Goal: Task Accomplishment & Management: Manage account settings

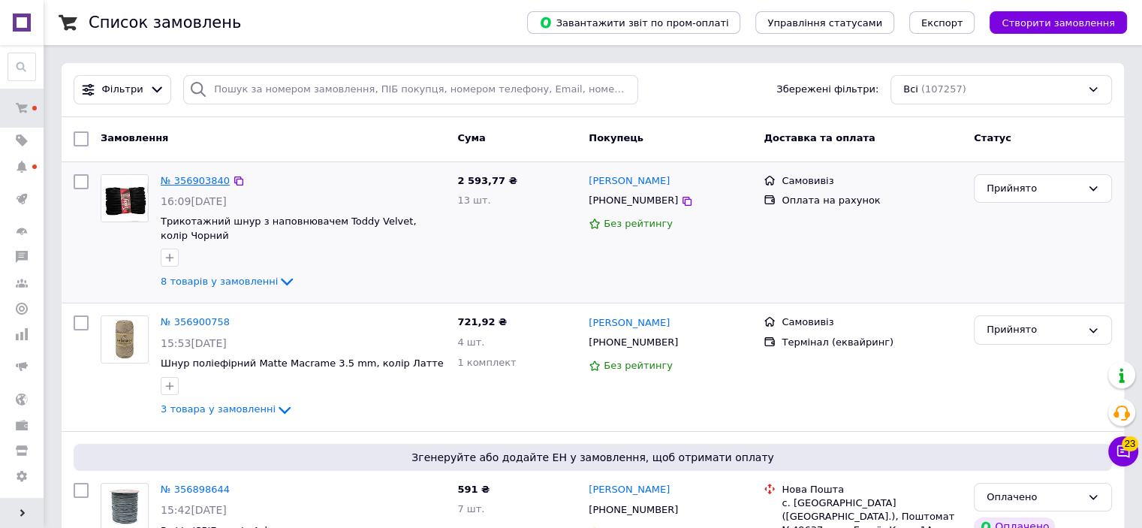
click at [195, 182] on link "№ 356903840" at bounding box center [195, 180] width 69 height 11
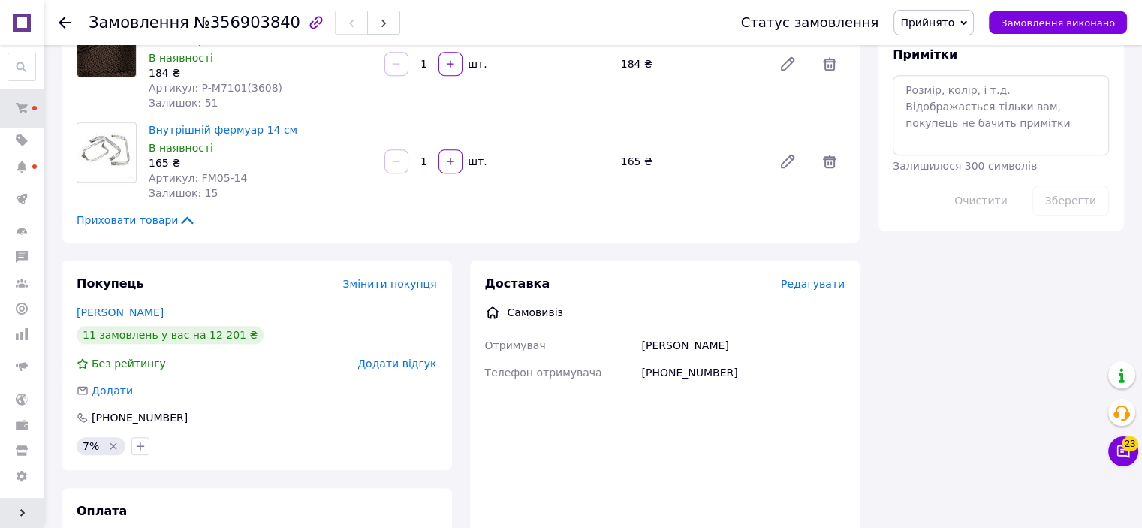
scroll to position [826, 0]
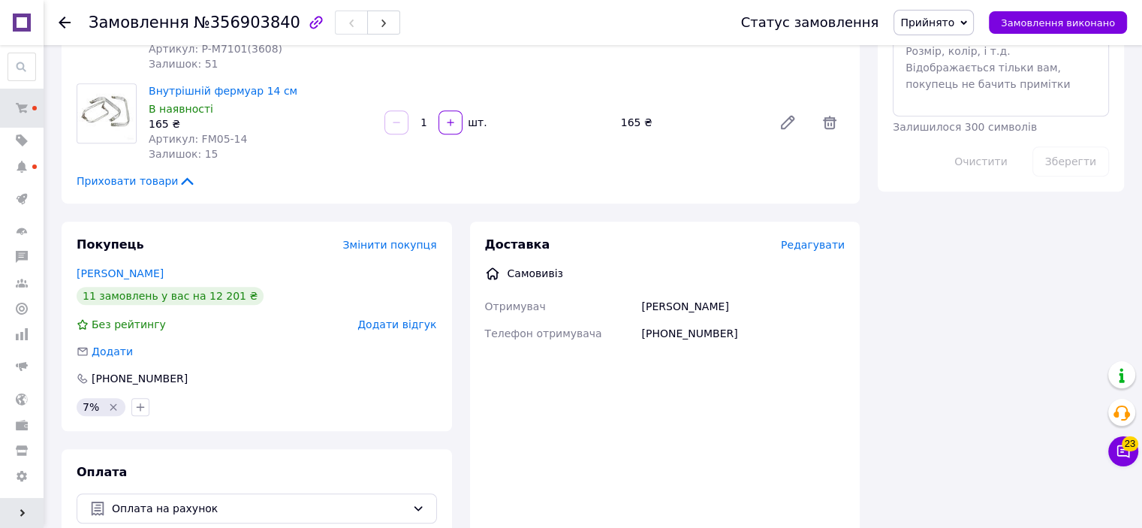
click at [62, 17] on icon at bounding box center [65, 23] width 12 height 12
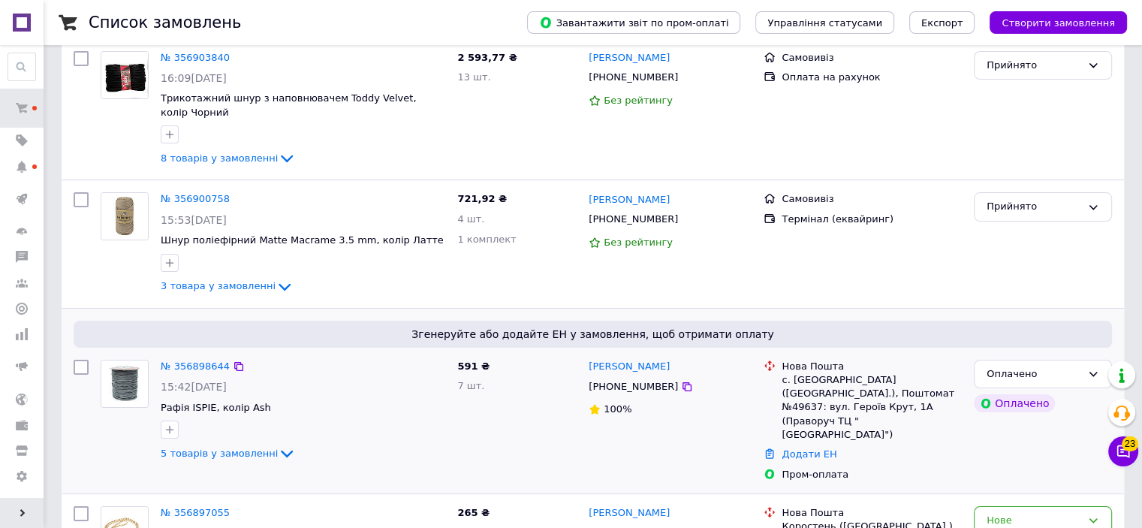
scroll to position [150, 0]
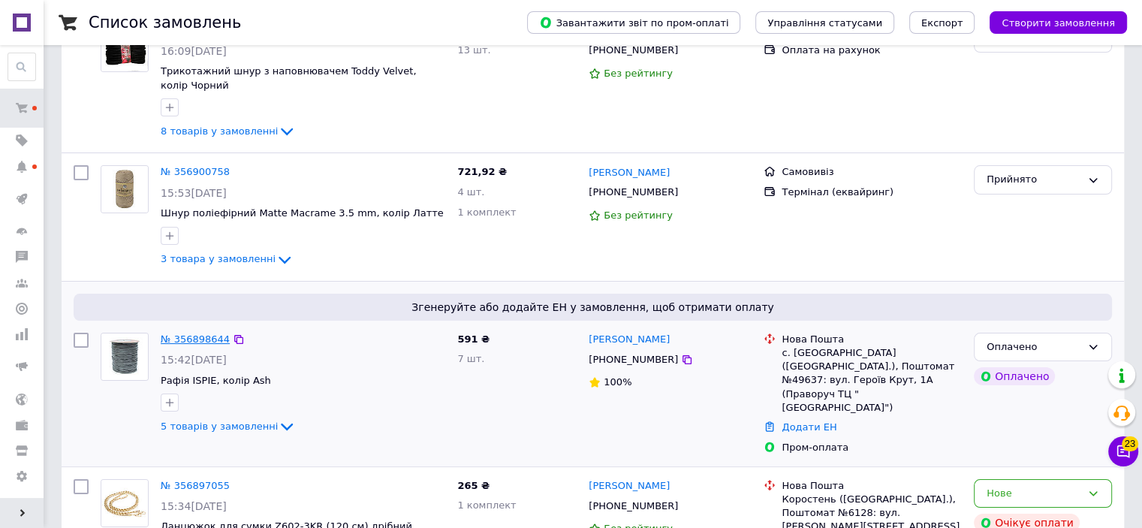
click at [191, 338] on link "№ 356898644" at bounding box center [195, 338] width 69 height 11
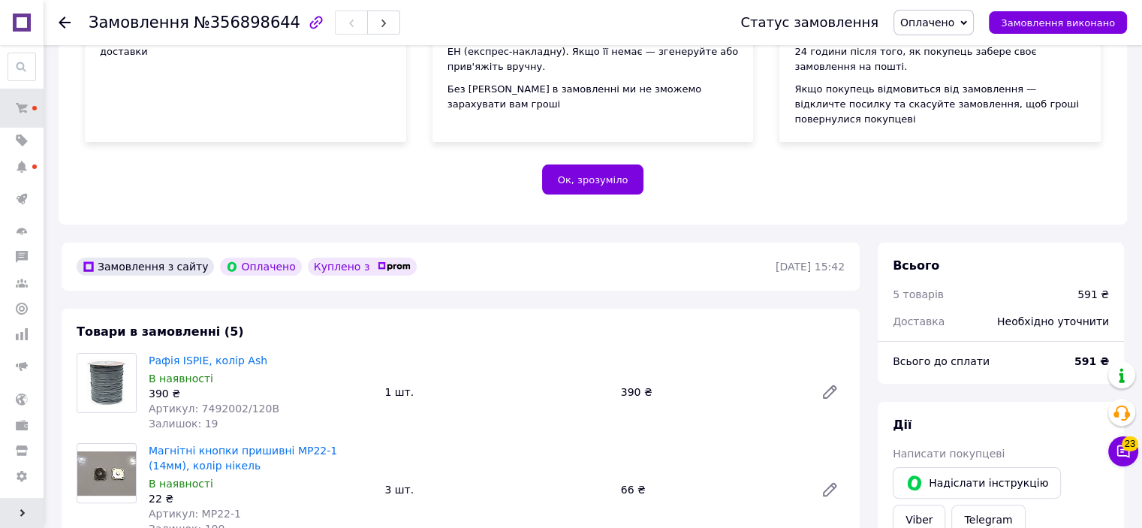
scroll to position [300, 0]
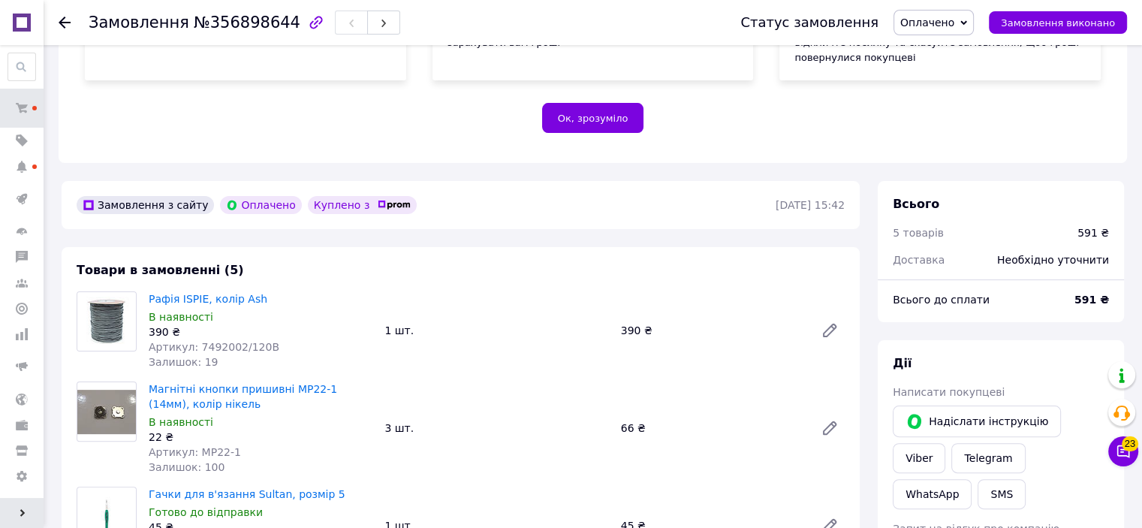
click at [62, 22] on use at bounding box center [65, 23] width 12 height 12
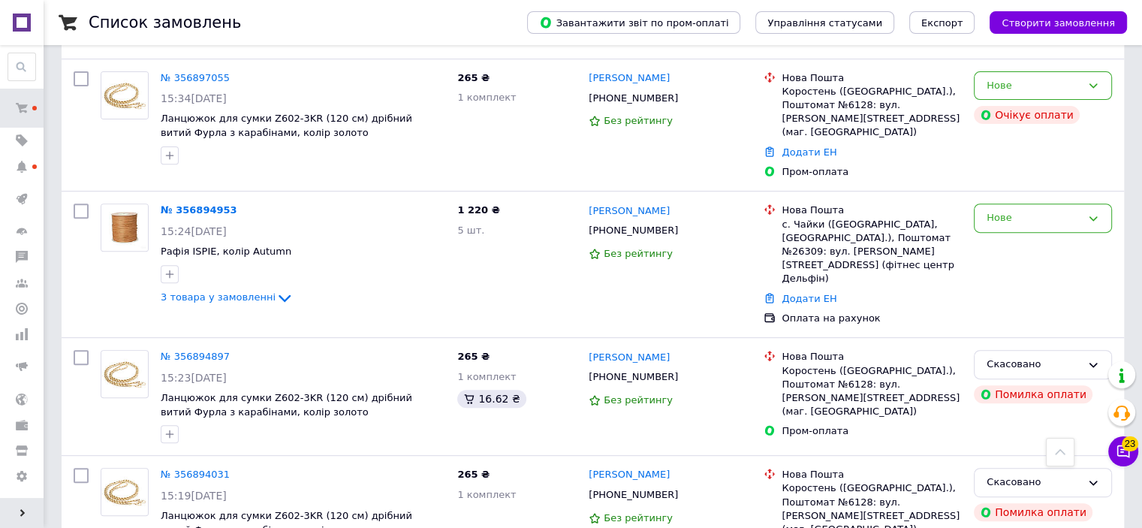
scroll to position [600, 0]
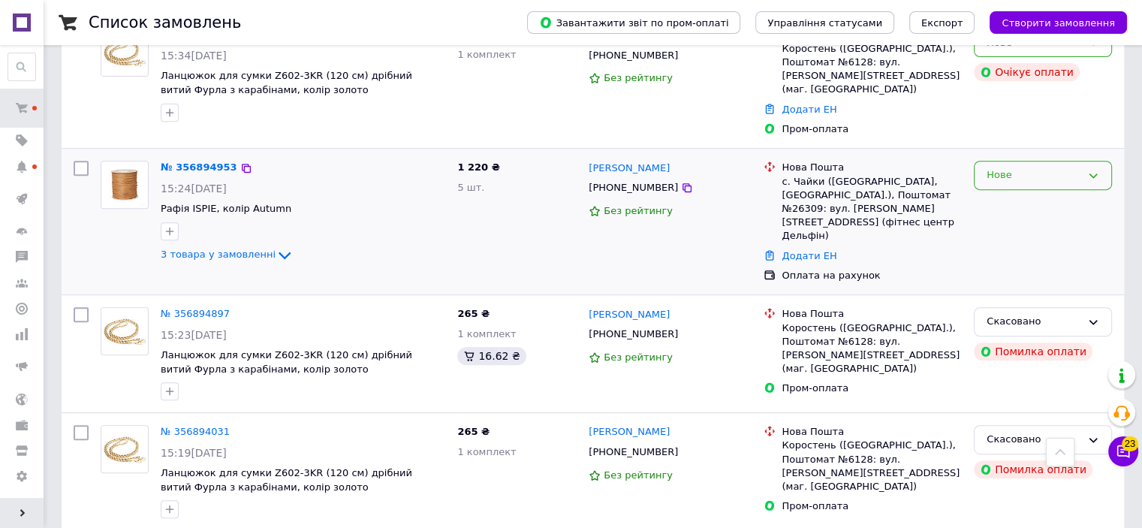
click at [1012, 167] on div "Нове" at bounding box center [1033, 175] width 95 height 16
click at [1003, 193] on li "Прийнято" at bounding box center [1042, 207] width 137 height 28
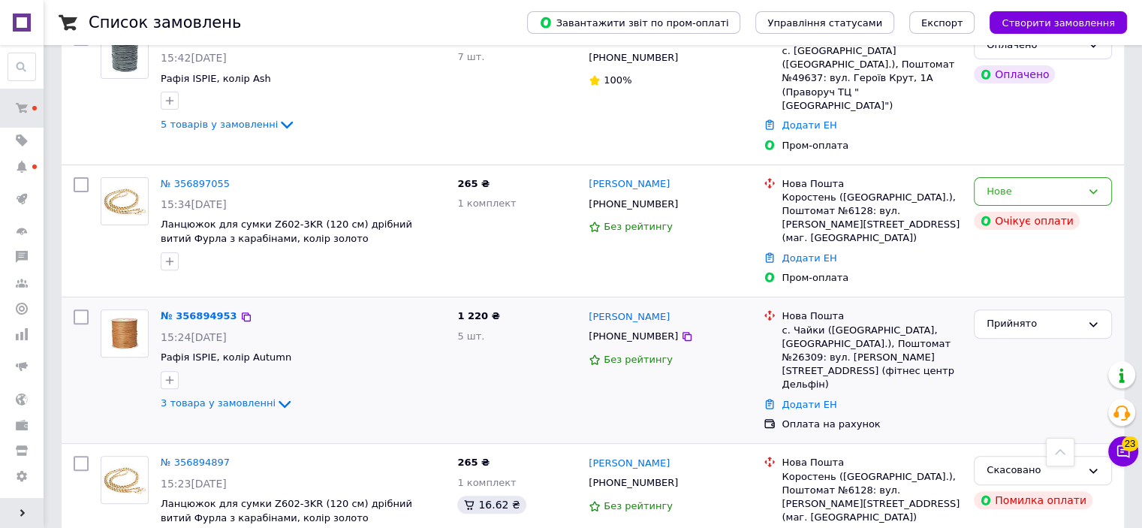
scroll to position [450, 0]
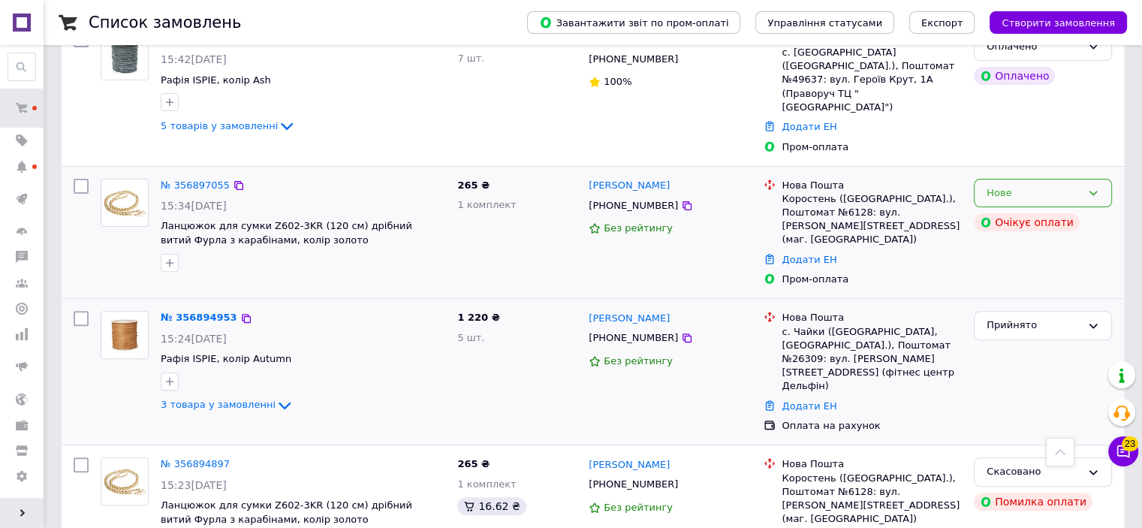
click at [997, 185] on div "Нове" at bounding box center [1033, 193] width 95 height 16
click at [1008, 210] on li "Прийнято" at bounding box center [1042, 224] width 137 height 28
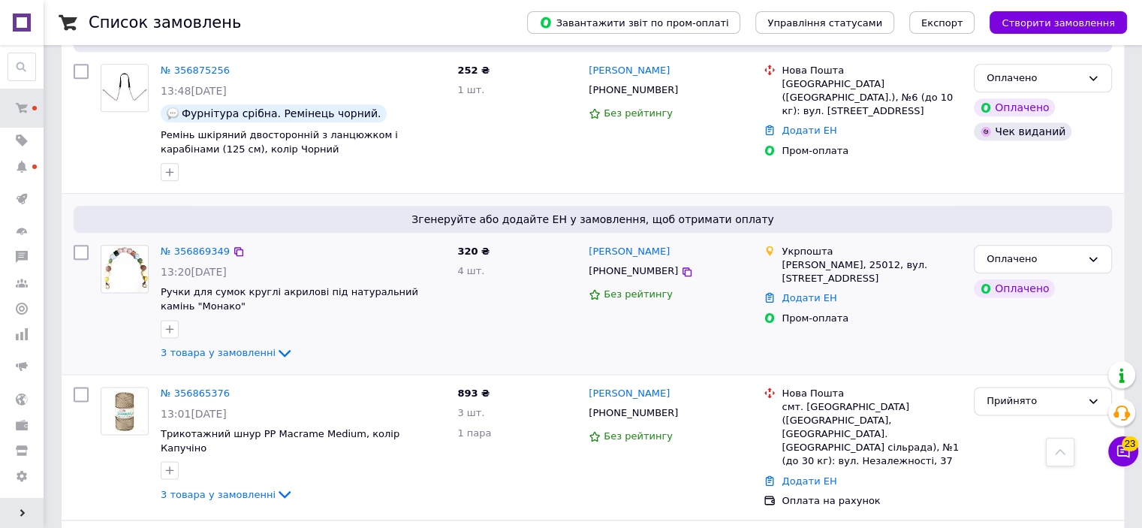
scroll to position [1877, 0]
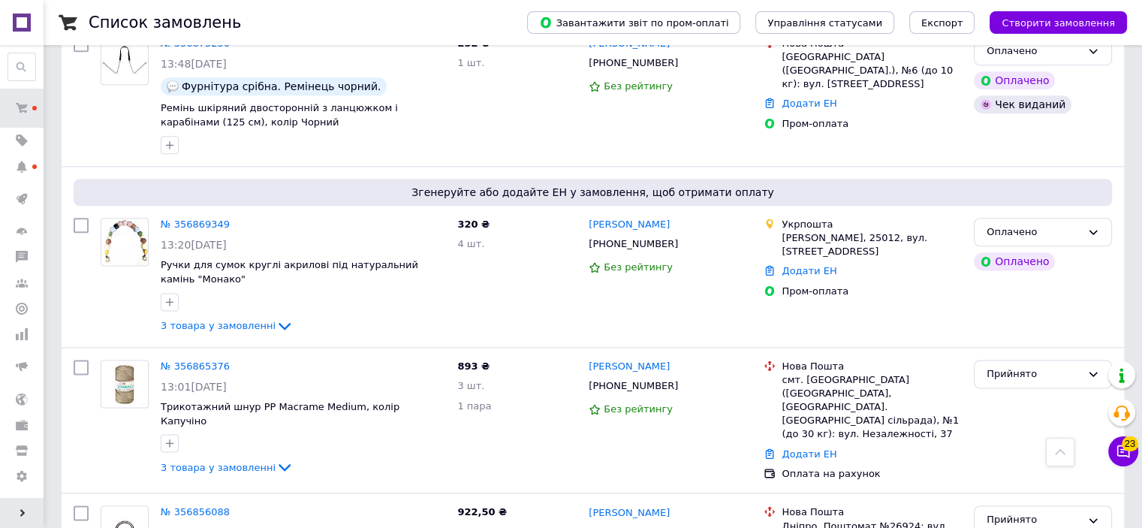
click at [23, 510] on icon at bounding box center [23, 513] width 8 height 8
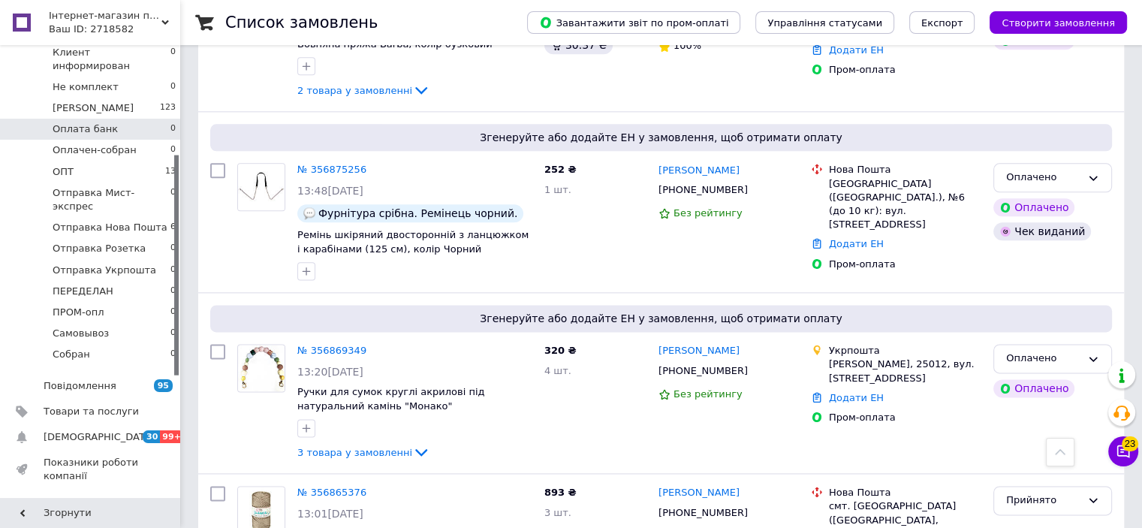
scroll to position [225, 0]
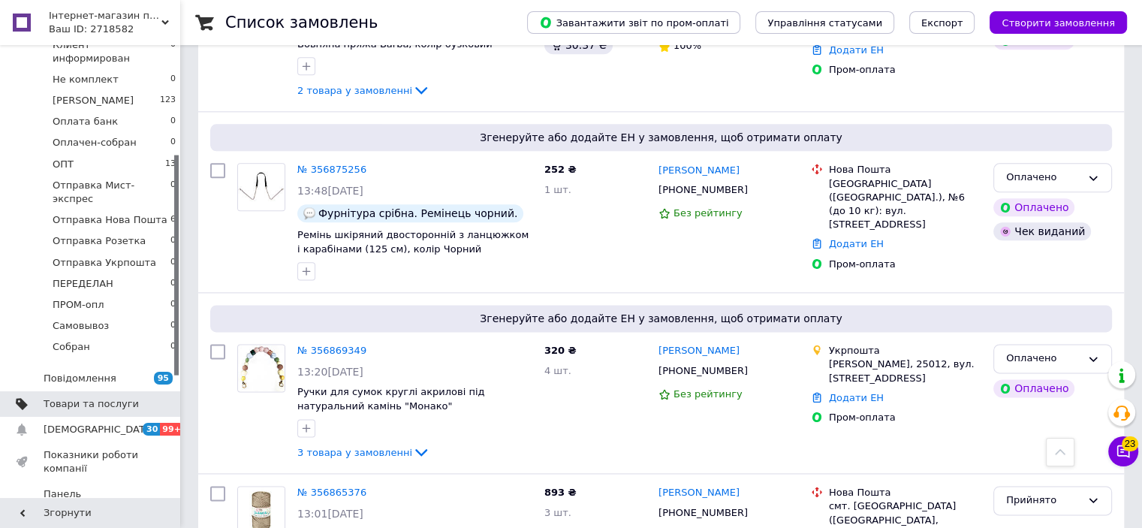
click at [80, 397] on span "Товари та послуги" at bounding box center [91, 404] width 95 height 14
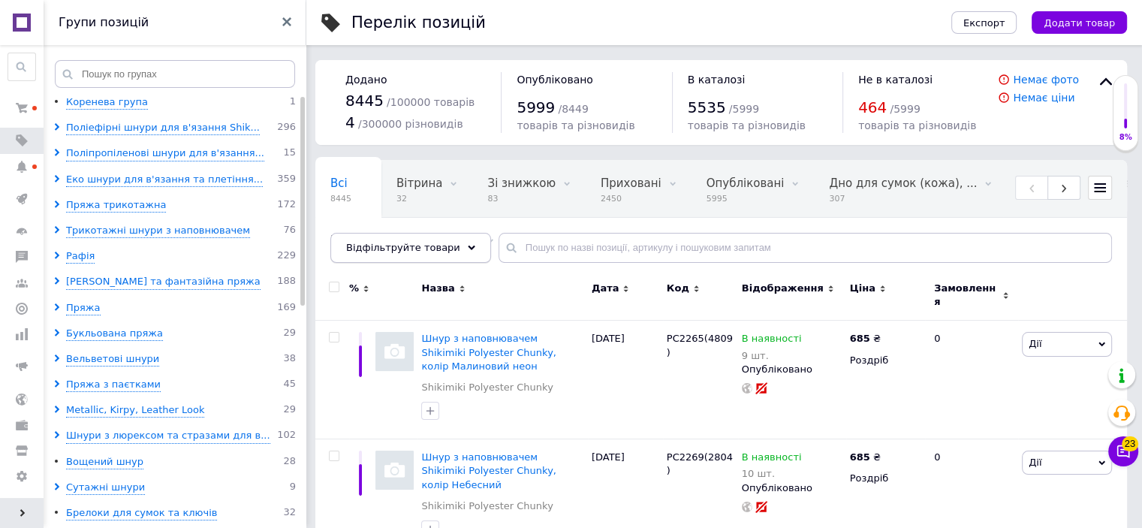
click at [452, 241] on div "Відфільтруйте товари" at bounding box center [410, 248] width 161 height 30
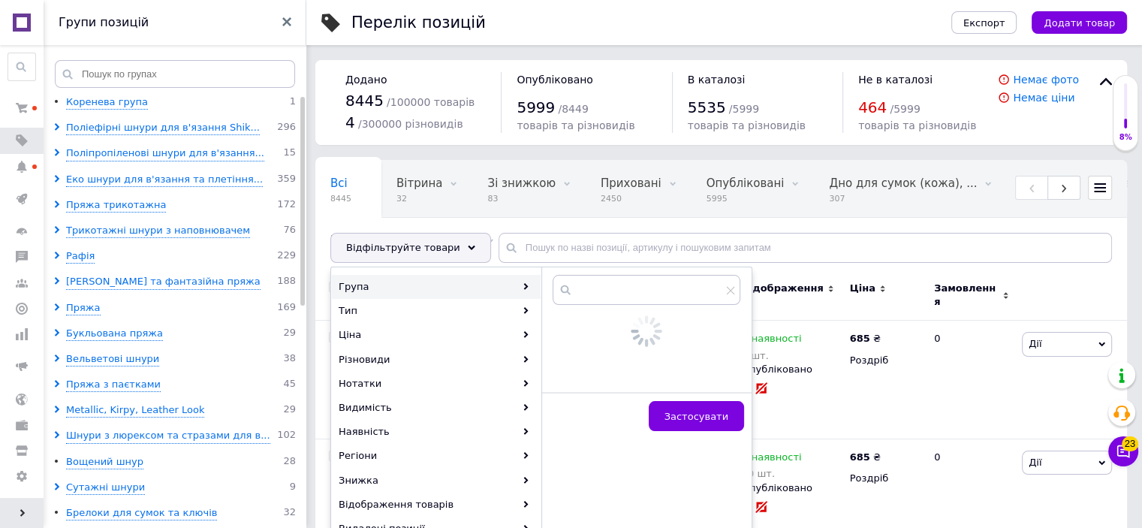
click at [441, 287] on div "Група" at bounding box center [436, 287] width 209 height 24
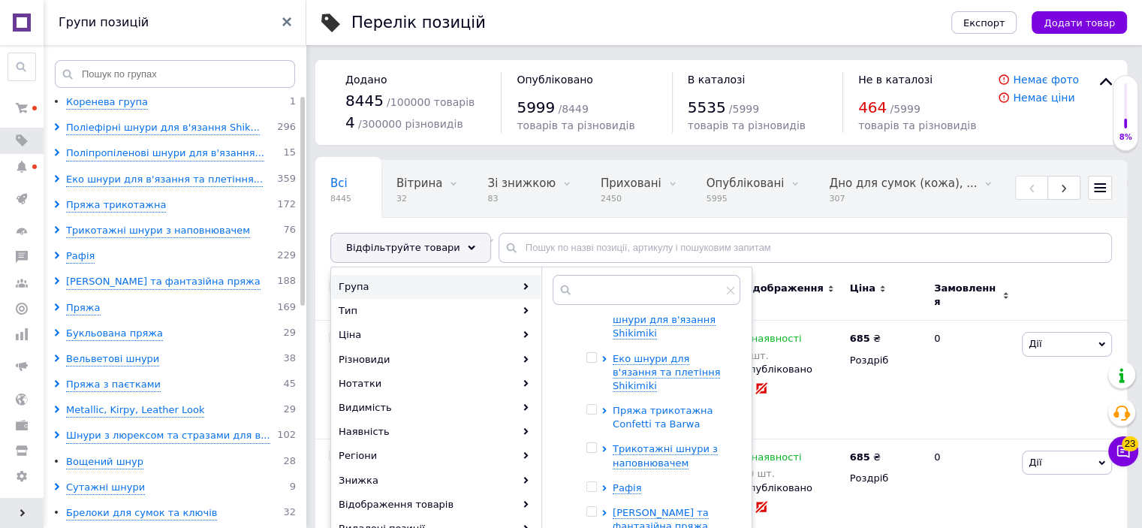
scroll to position [150, 0]
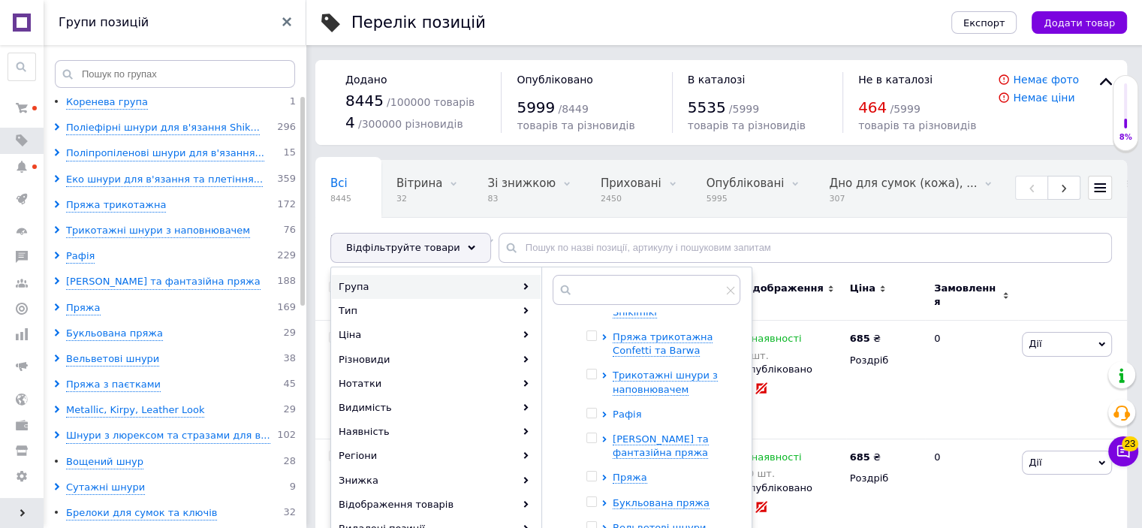
click at [634, 408] on span "Рафія" at bounding box center [626, 413] width 29 height 11
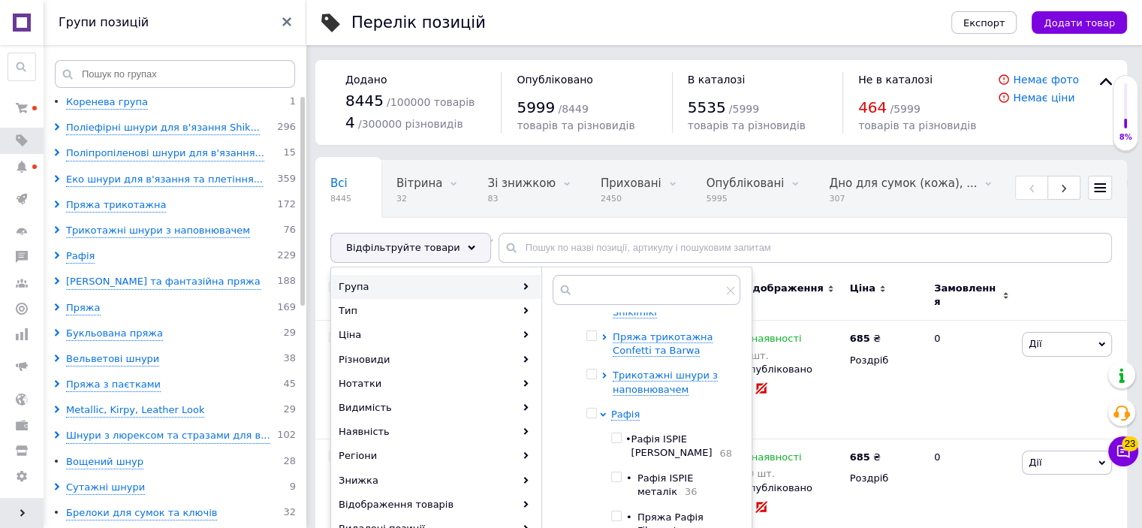
drag, startPoint x: 615, startPoint y: 411, endPoint x: 640, endPoint y: 396, distance: 28.7
click at [618, 433] on input "checkbox" at bounding box center [616, 438] width 10 height 10
checkbox input "true"
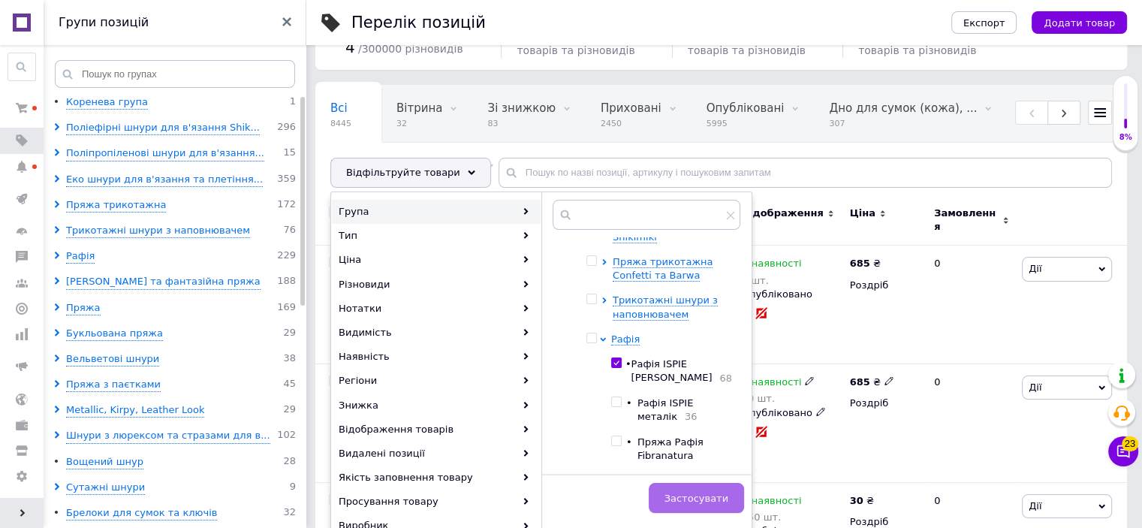
click at [697, 501] on span "Застосувати" at bounding box center [696, 497] width 64 height 11
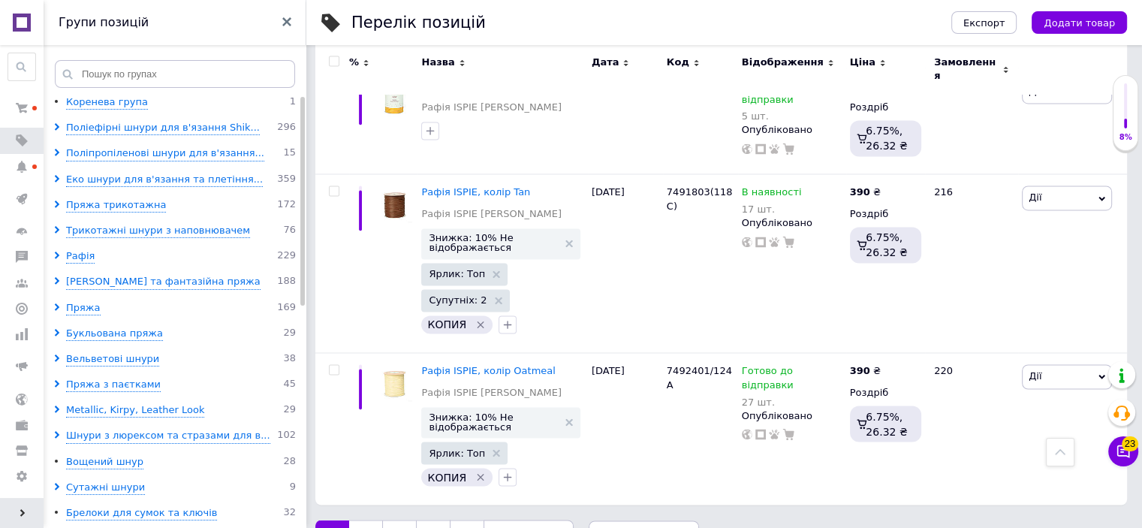
scroll to position [2477, 0]
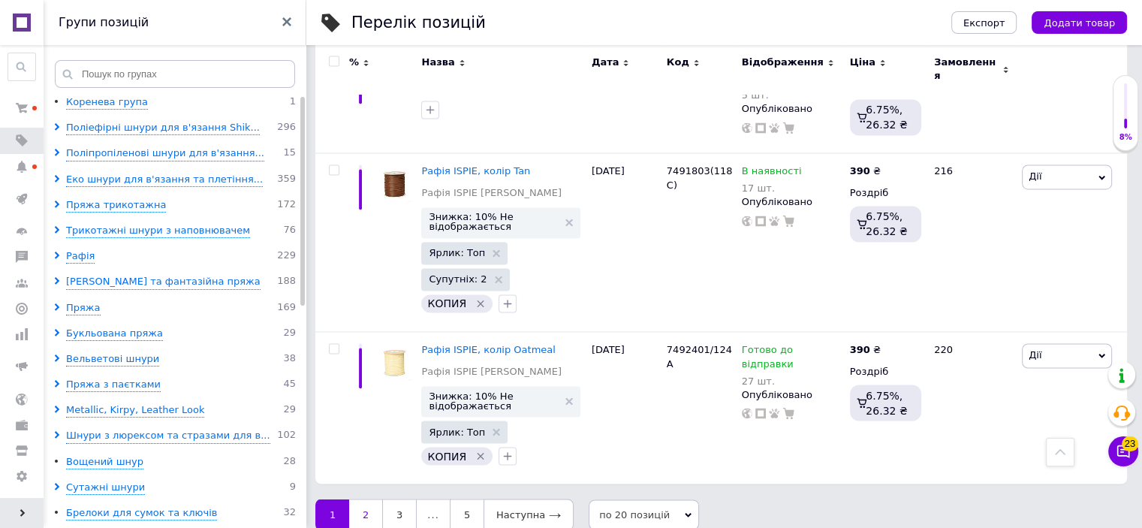
click at [366, 498] on link "2" at bounding box center [365, 514] width 33 height 32
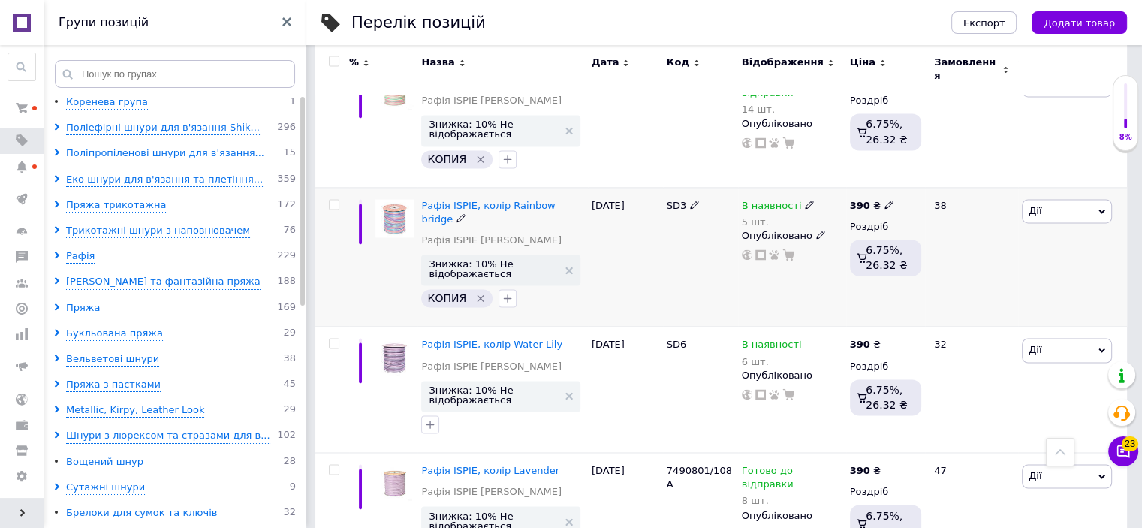
scroll to position [2370, 0]
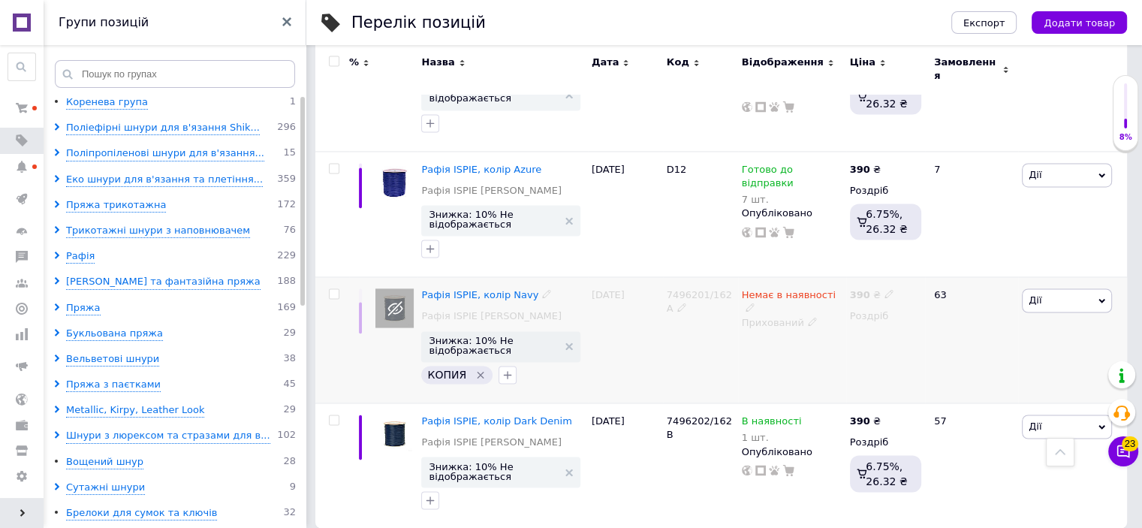
scroll to position [2418, 0]
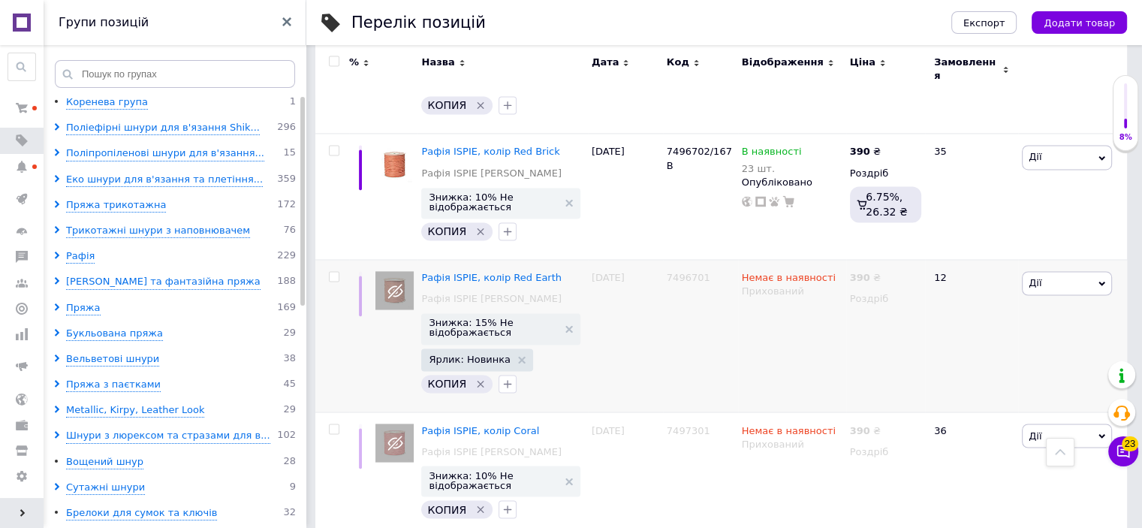
scroll to position [2477, 0]
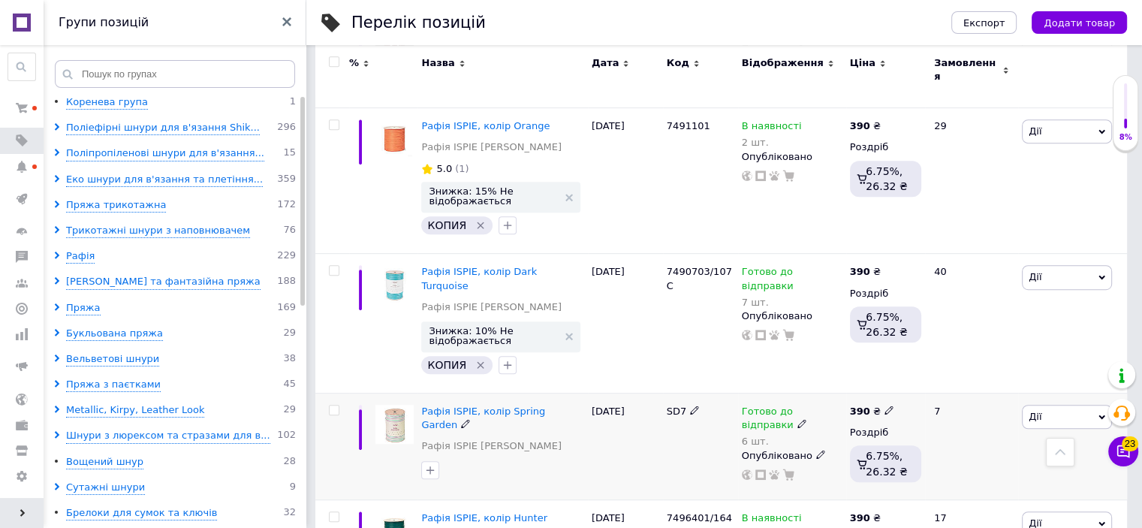
scroll to position [1063, 0]
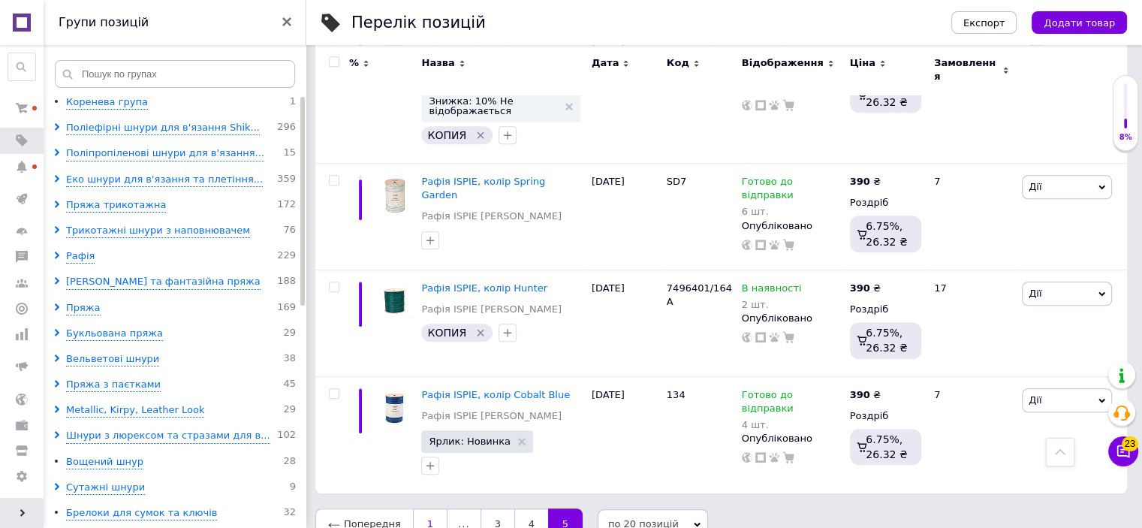
click at [423, 508] on link "1" at bounding box center [430, 524] width 35 height 32
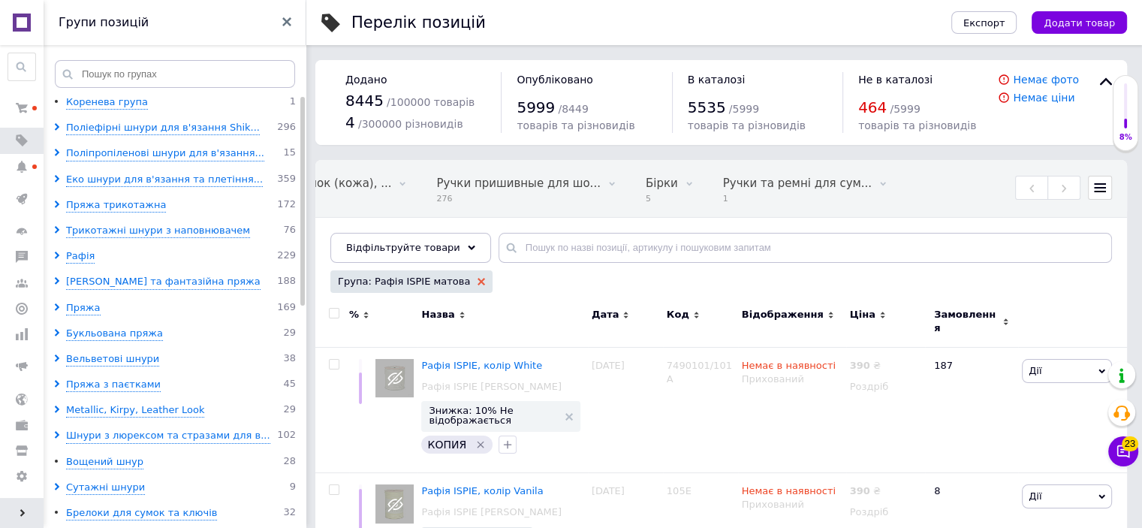
click at [477, 281] on use at bounding box center [481, 282] width 8 height 8
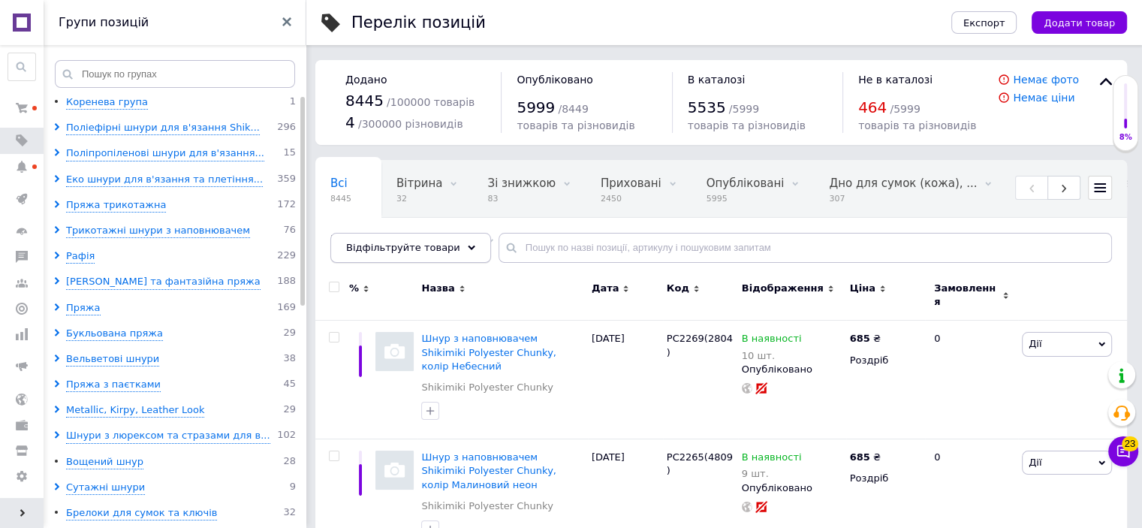
click at [448, 242] on div "Відфільтруйте товари" at bounding box center [410, 248] width 161 height 30
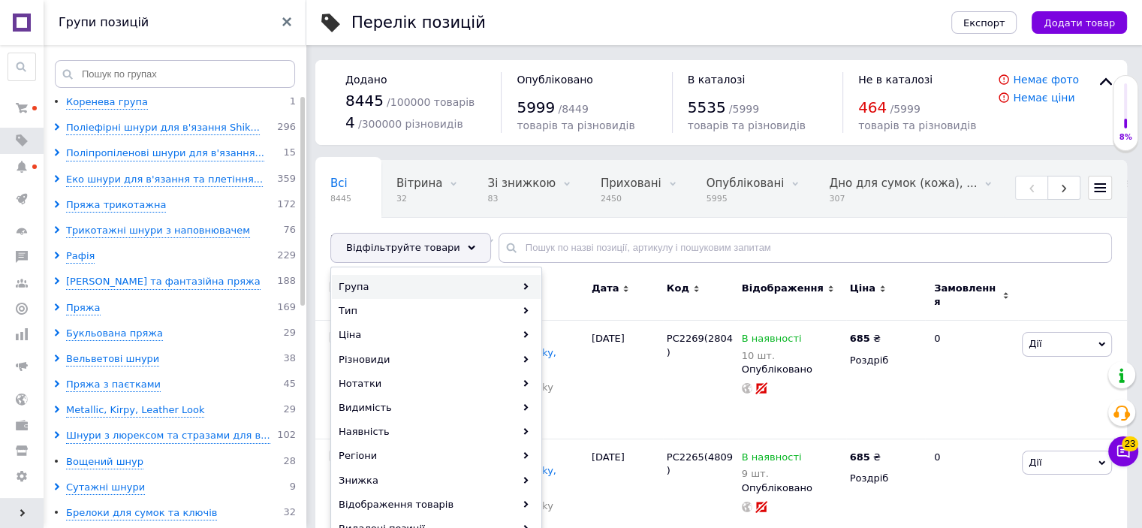
click at [429, 284] on div "Група" at bounding box center [436, 287] width 209 height 24
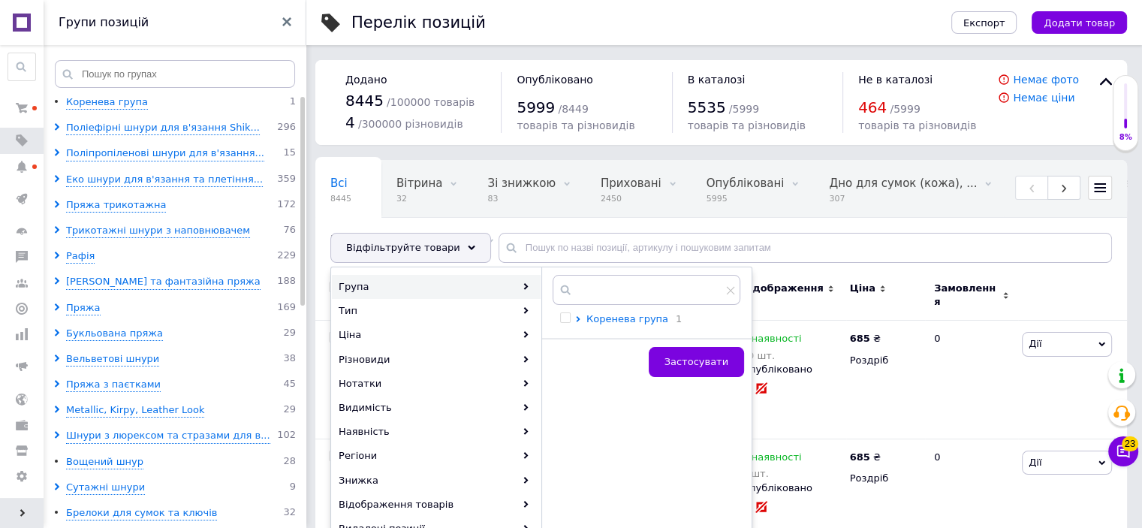
click at [594, 322] on span "Коренева група" at bounding box center [627, 318] width 82 height 11
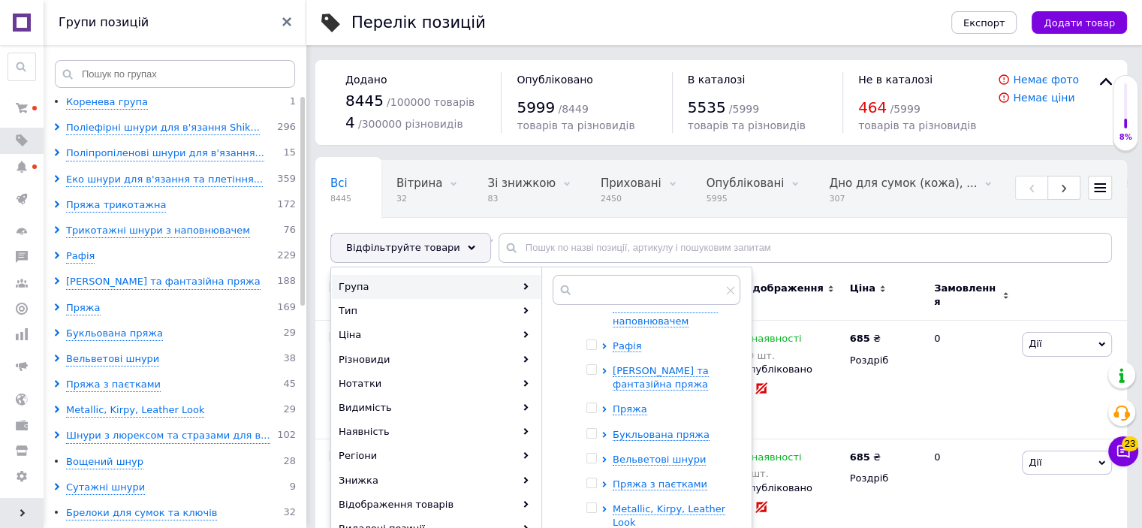
scroll to position [225, 0]
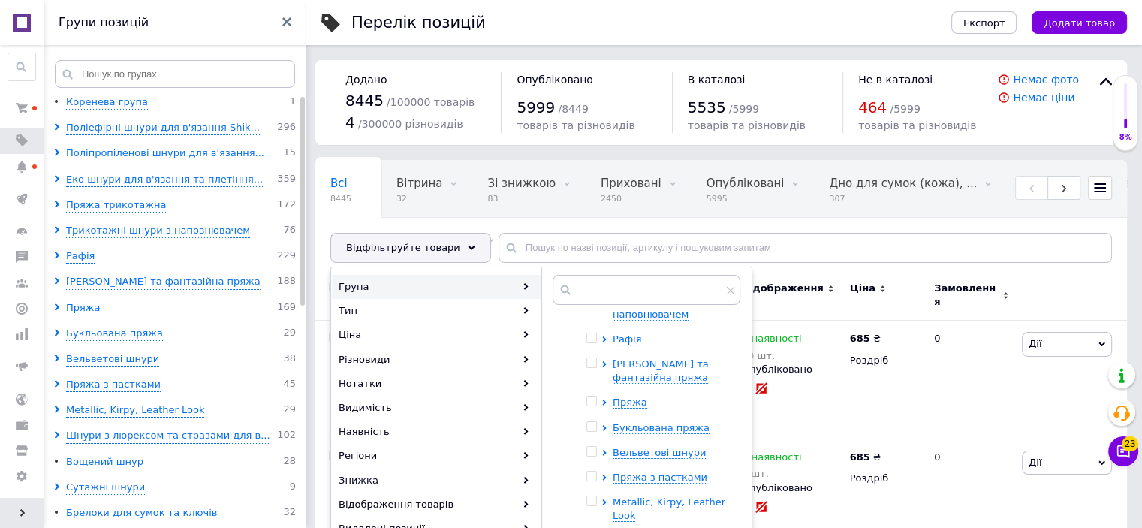
click at [631, 310] on div "Коренева група 1 Поліефірні шнури для в'язання Shikimiki Поліпропіленові шнури …" at bounding box center [646, 406] width 188 height 263
click at [630, 333] on span "Рафія" at bounding box center [626, 338] width 29 height 11
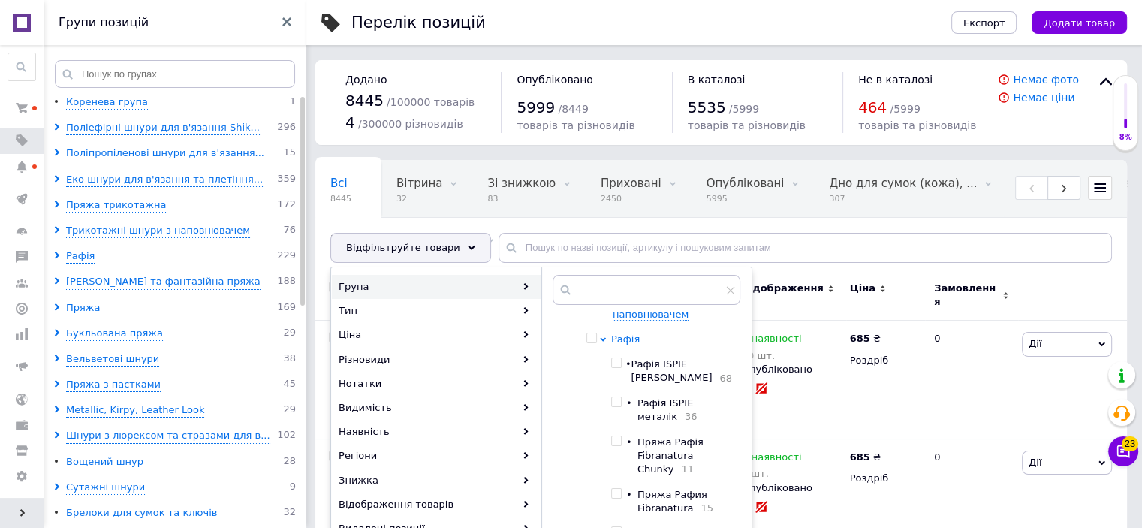
click at [615, 397] on input "checkbox" at bounding box center [616, 402] width 10 height 10
checkbox input "true"
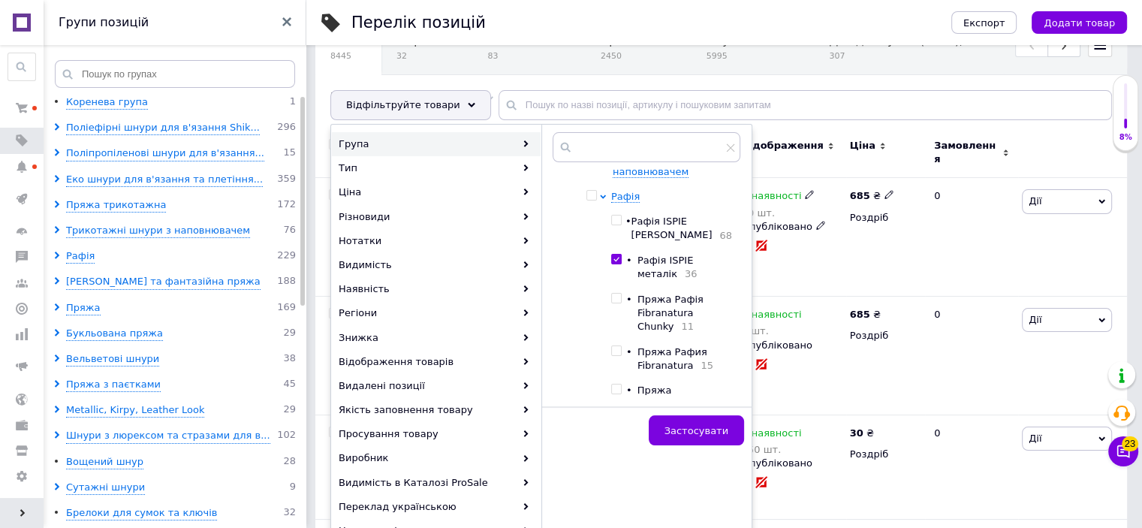
scroll to position [150, 0]
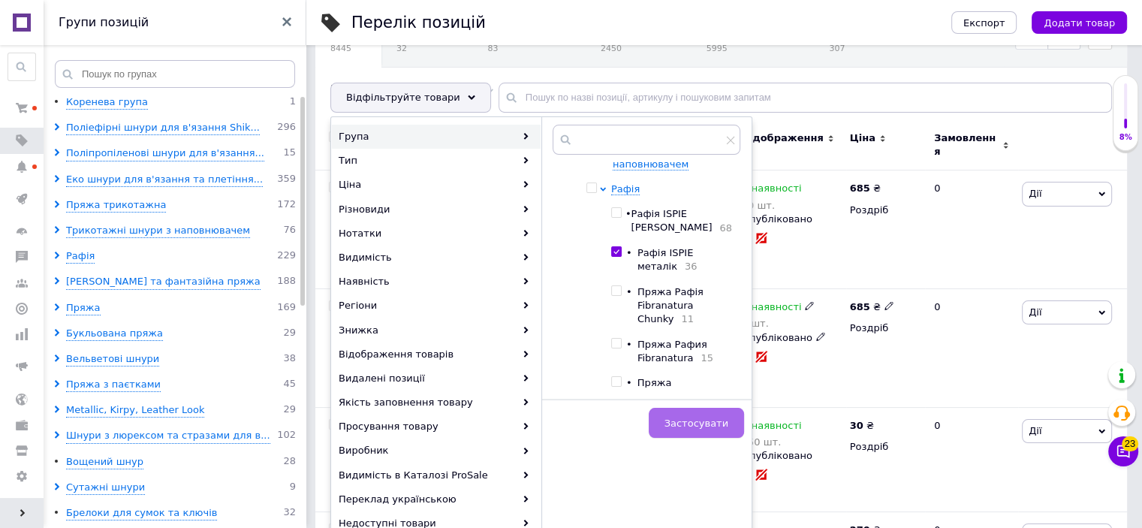
click at [729, 428] on button "Застосувати" at bounding box center [696, 423] width 95 height 30
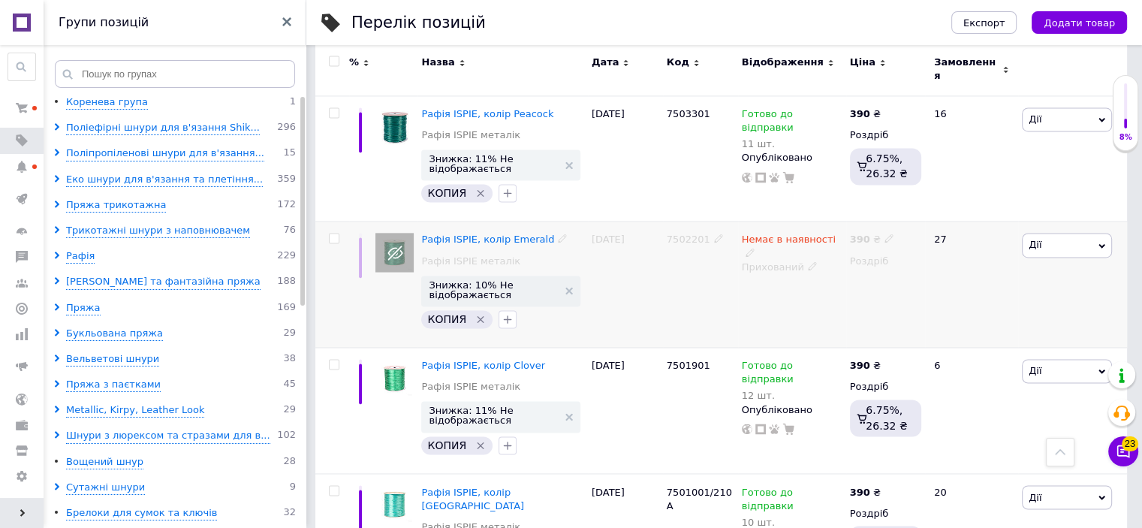
scroll to position [2451, 0]
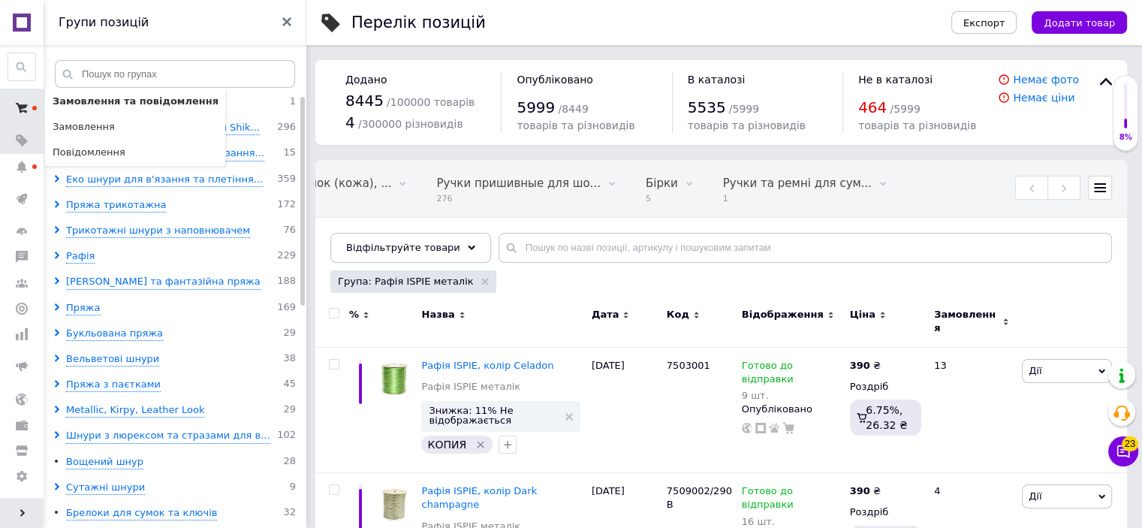
click at [26, 104] on use at bounding box center [22, 108] width 12 height 10
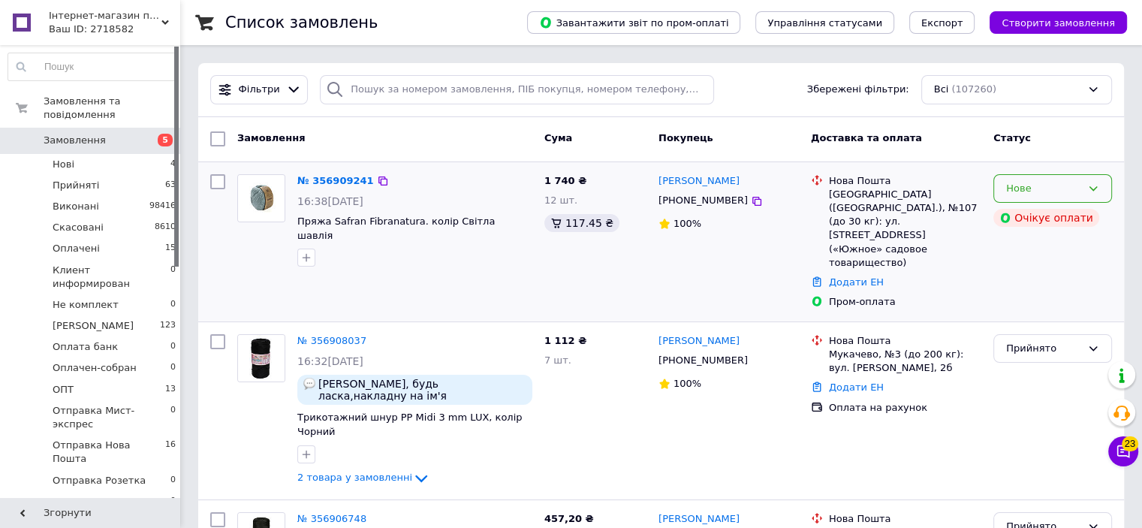
click at [1098, 184] on icon at bounding box center [1093, 188] width 12 height 12
click at [1041, 214] on li "Прийнято" at bounding box center [1052, 220] width 117 height 28
click at [326, 182] on link "№ 356909241" at bounding box center [335, 180] width 77 height 11
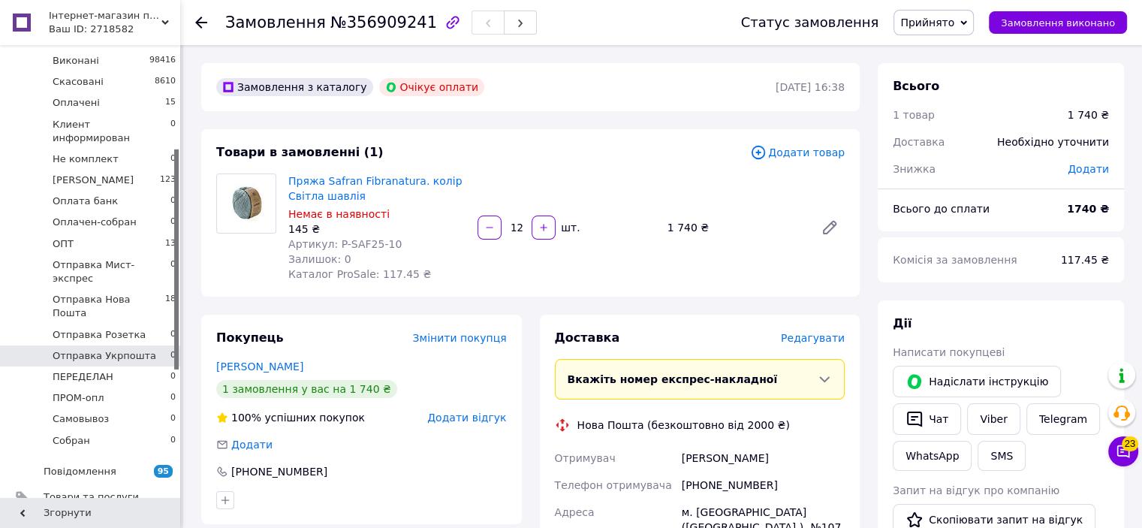
scroll to position [225, 0]
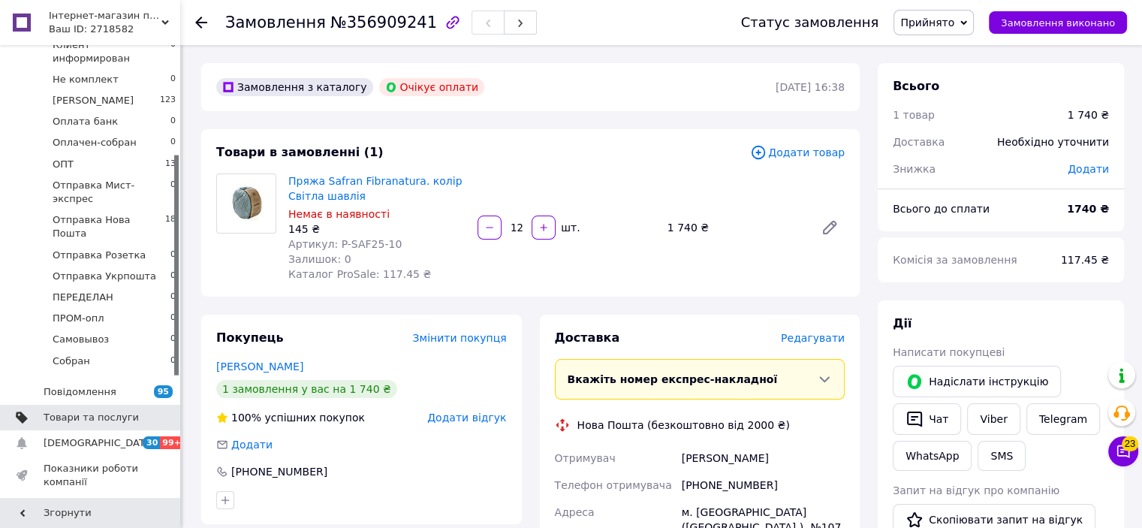
click at [108, 411] on span "Товари та послуги" at bounding box center [91, 418] width 95 height 14
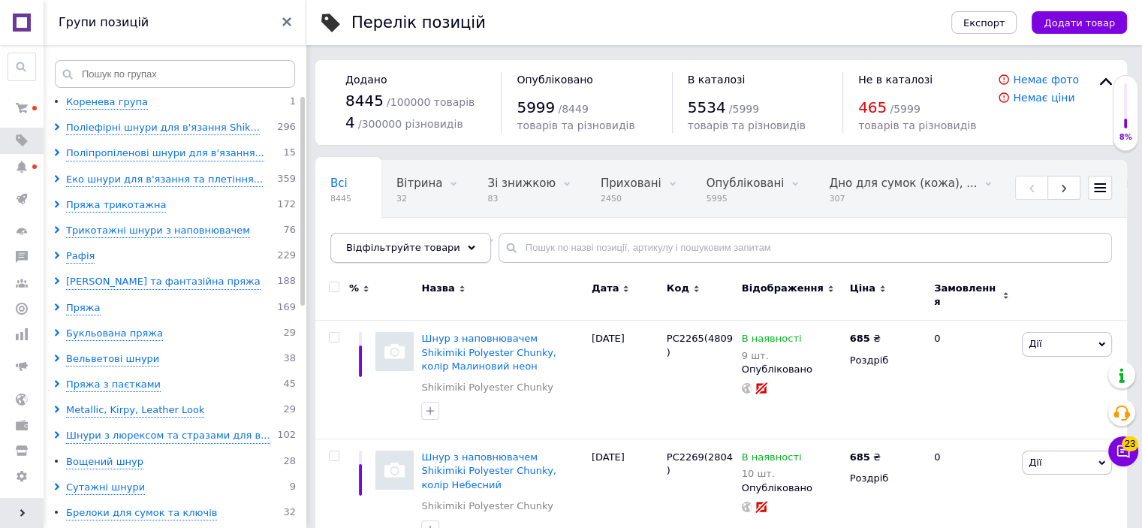
click at [468, 248] on icon at bounding box center [472, 248] width 8 height 8
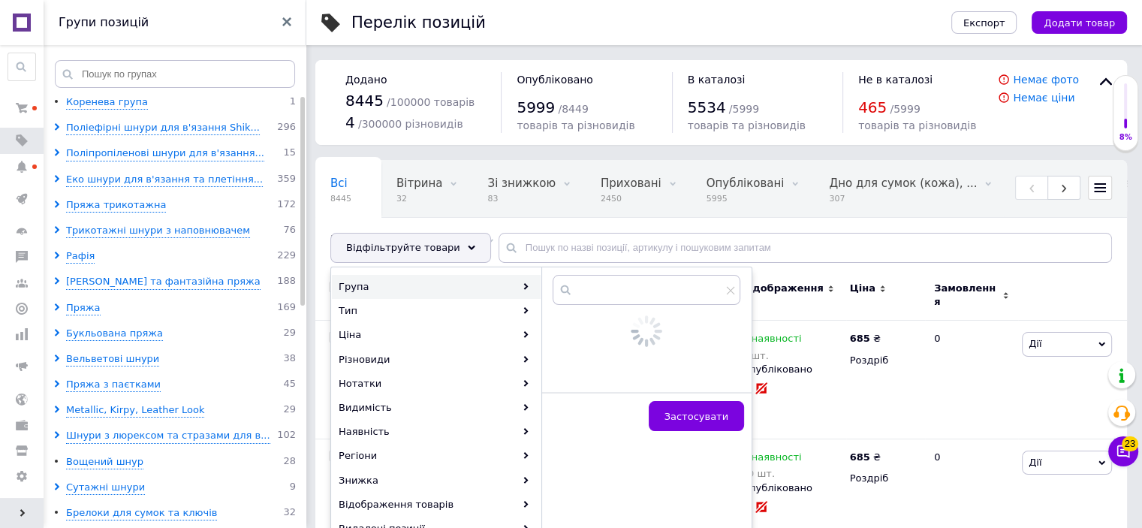
click at [453, 293] on div "Група" at bounding box center [436, 287] width 209 height 24
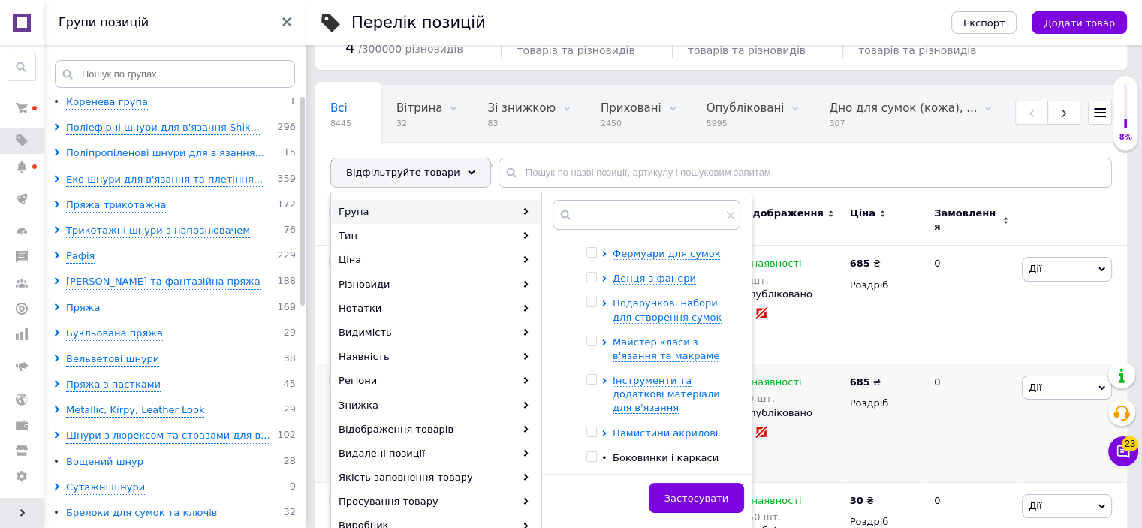
scroll to position [694, 0]
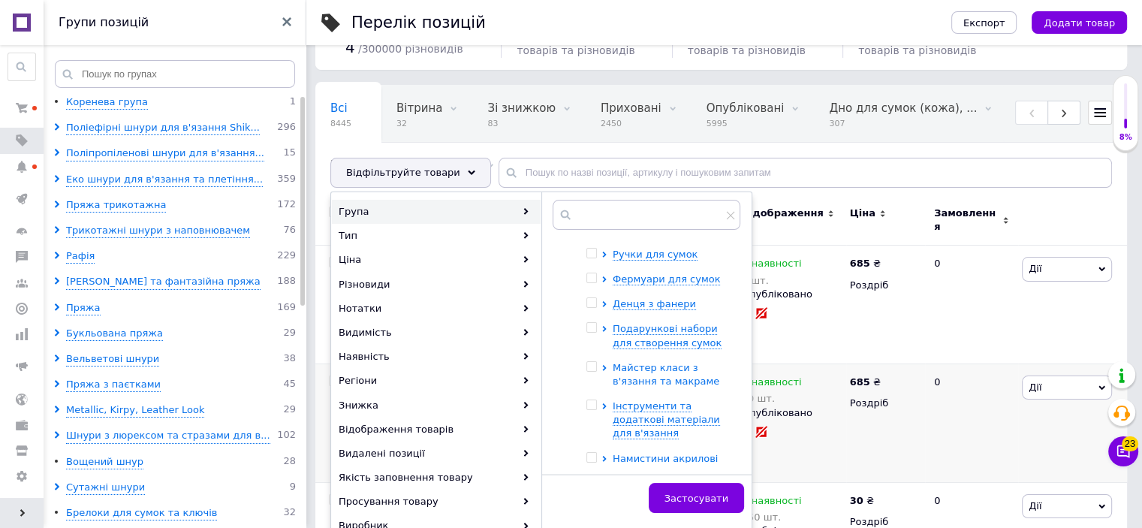
click at [673, 362] on span "Майстер класи з в'язання та макраме" at bounding box center [665, 374] width 107 height 25
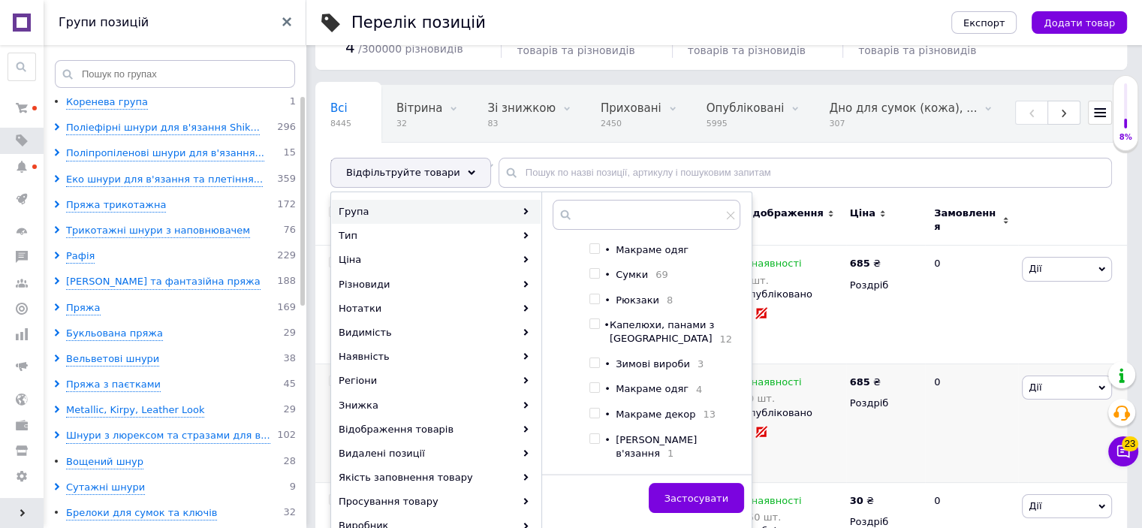
scroll to position [782, 0]
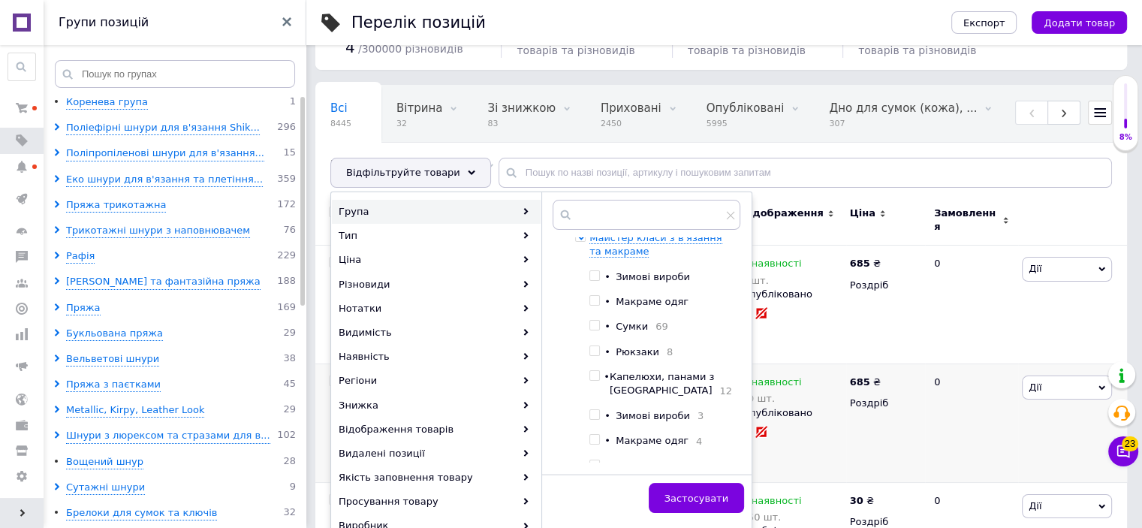
click at [600, 379] on span at bounding box center [594, 375] width 11 height 11
click at [599, 379] on input "checkbox" at bounding box center [594, 376] width 10 height 10
checkbox input "true"
click at [692, 497] on span "Застосувати" at bounding box center [696, 497] width 64 height 11
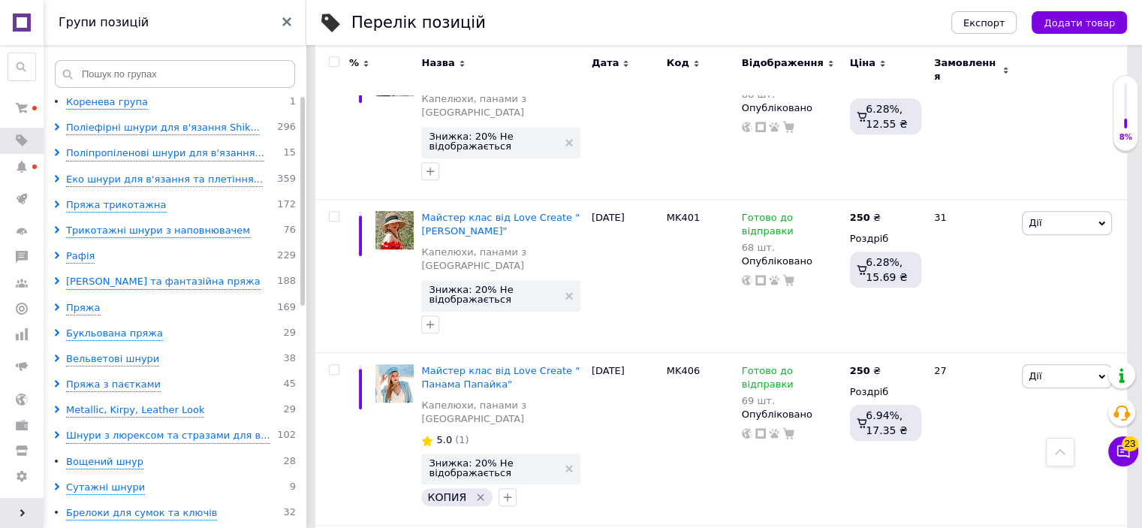
scroll to position [1126, 0]
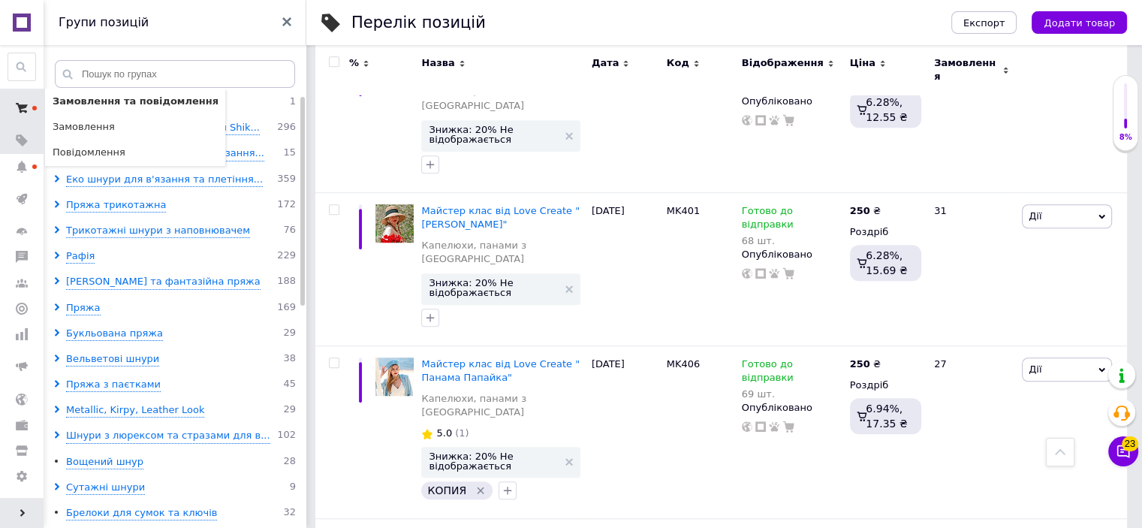
click at [16, 104] on icon at bounding box center [22, 108] width 12 height 12
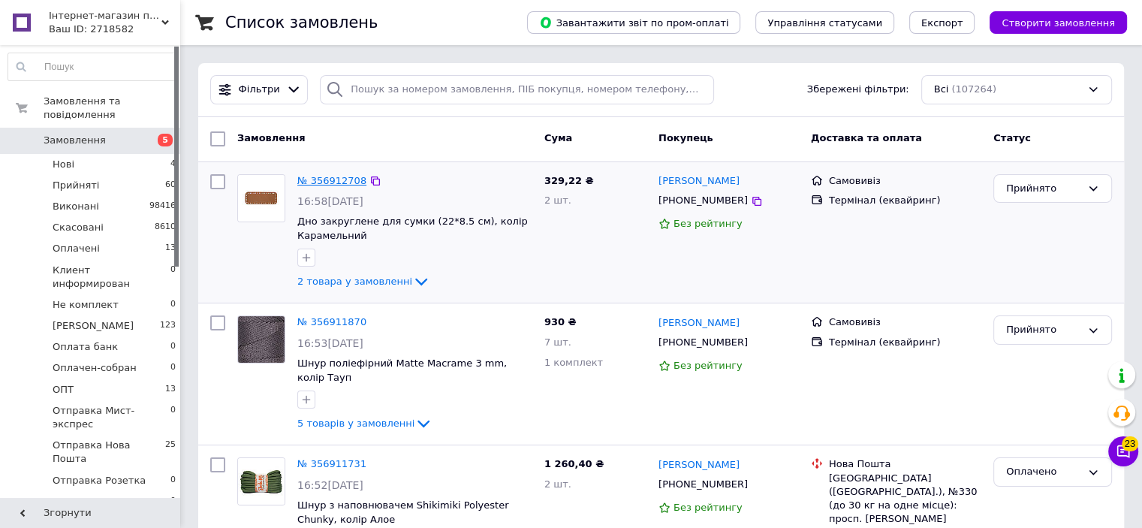
click at [341, 178] on link "№ 356912708" at bounding box center [331, 180] width 69 height 11
